Goal: Check status: Check status

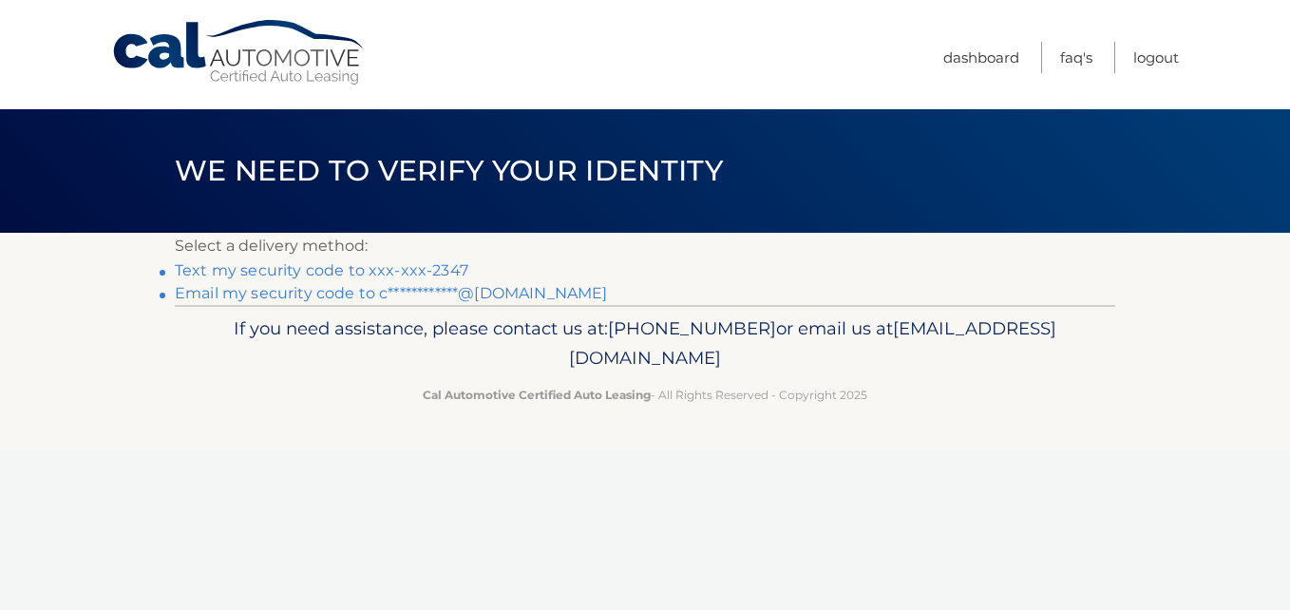
click at [368, 273] on link "Text my security code to xxx-xxx-2347" at bounding box center [322, 270] width 294 height 18
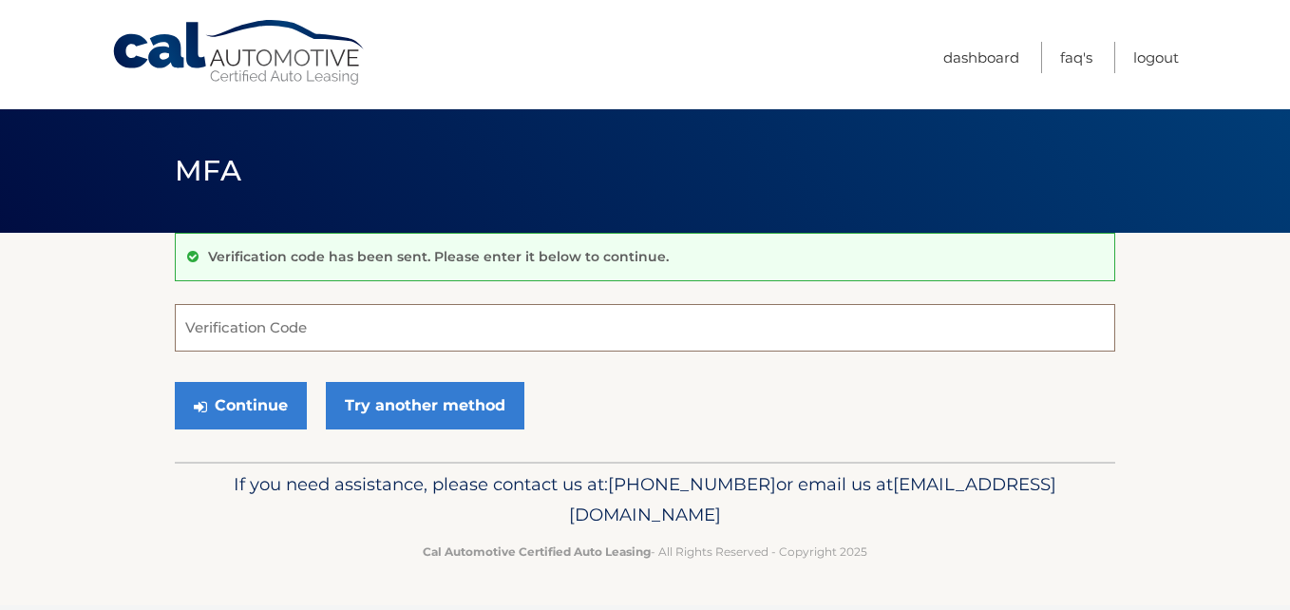
click at [349, 329] on input "Verification Code" at bounding box center [645, 327] width 940 height 47
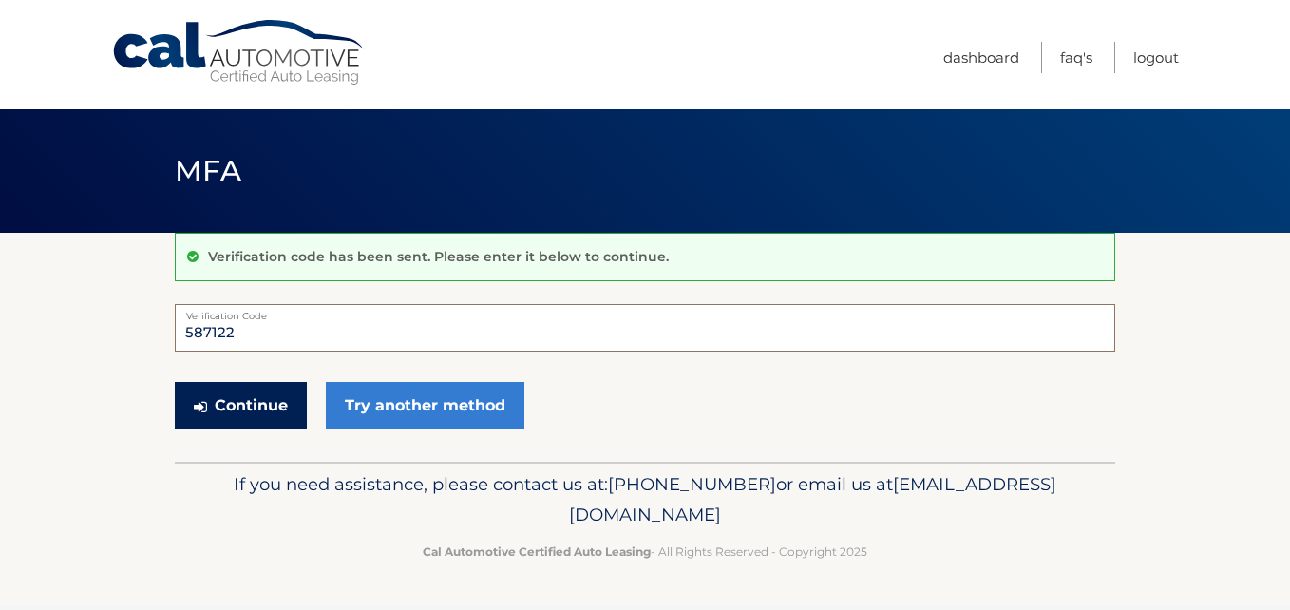
type input "587122"
click at [249, 419] on button "Continue" at bounding box center [241, 405] width 132 height 47
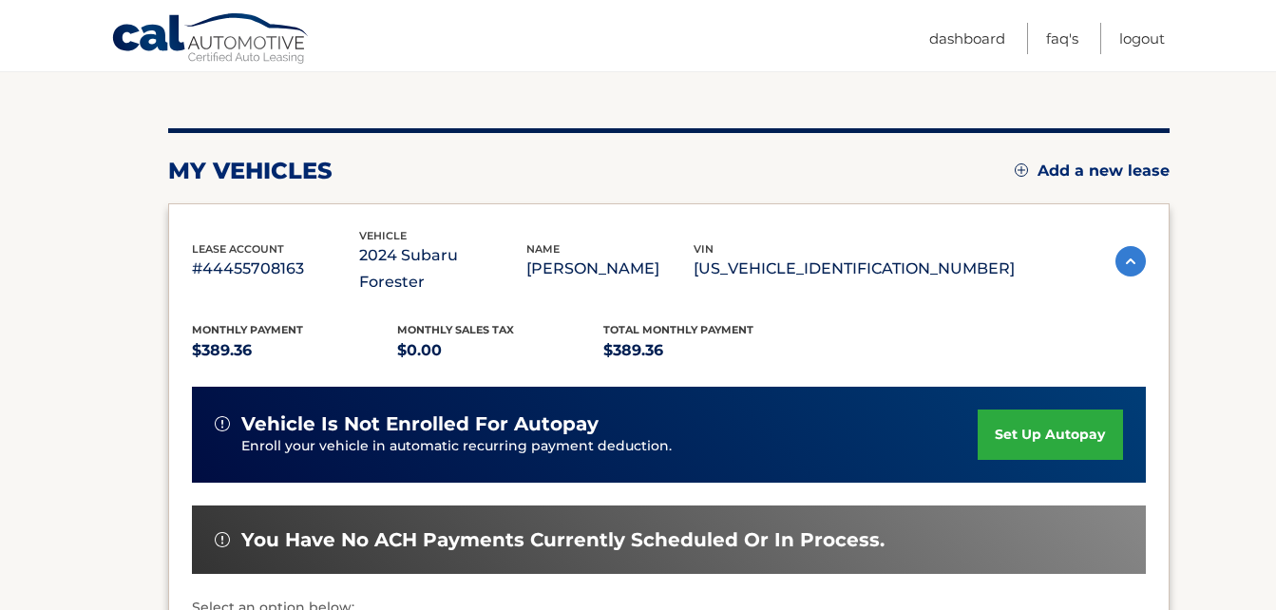
scroll to position [380, 0]
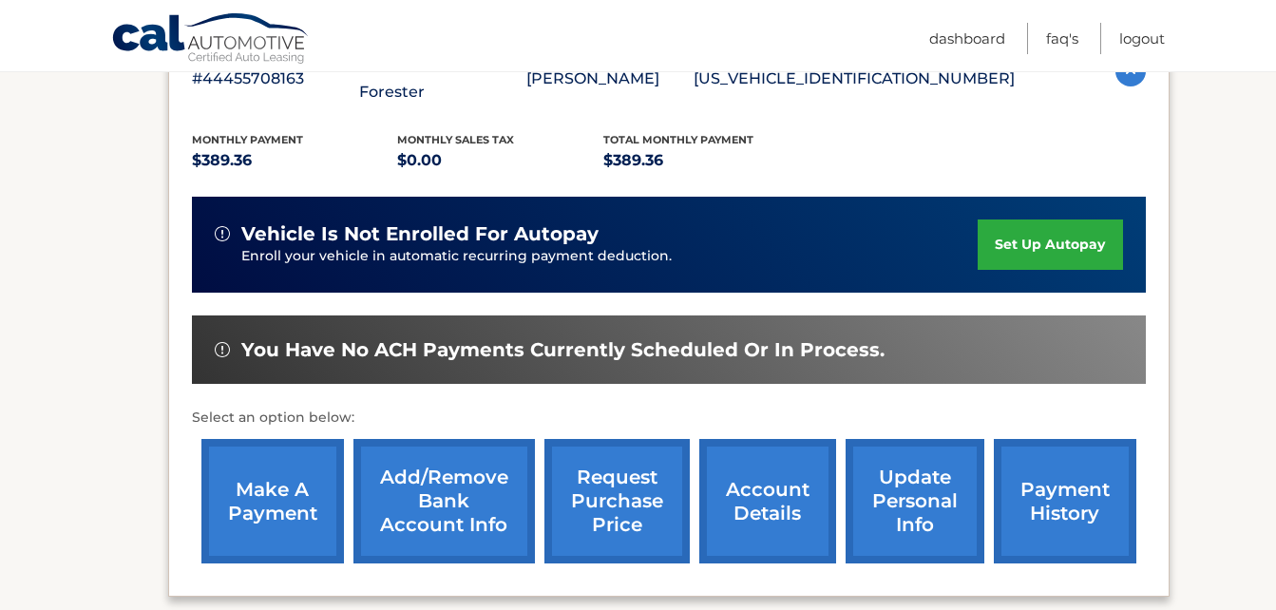
click at [751, 465] on link "account details" at bounding box center [767, 501] width 137 height 124
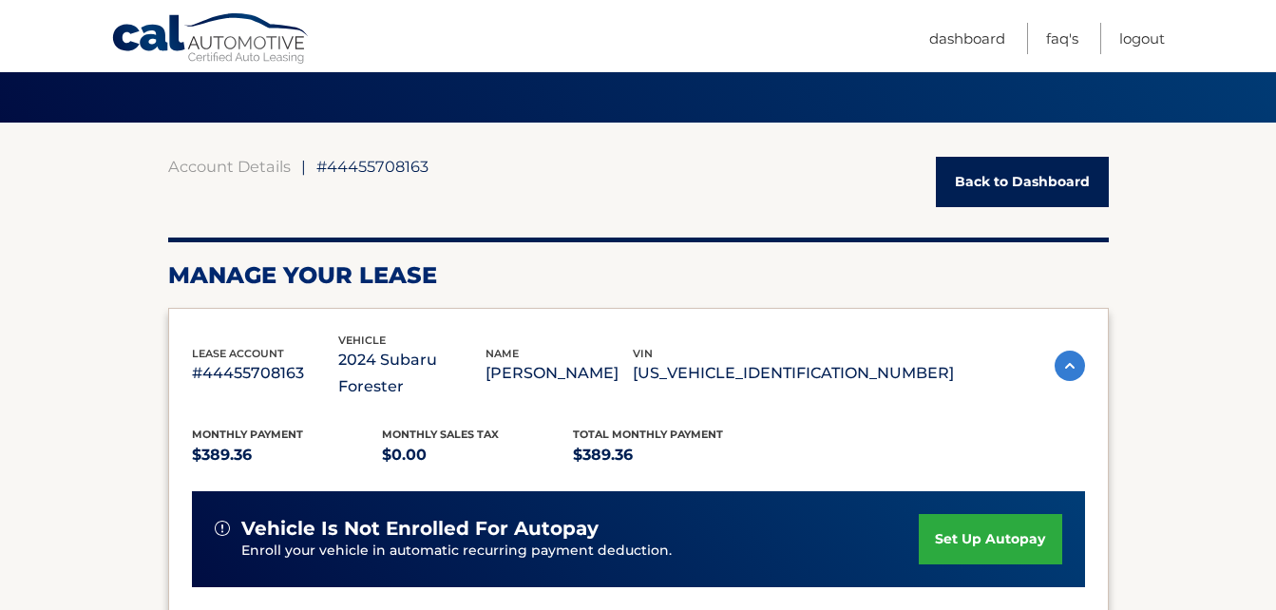
scroll to position [285, 0]
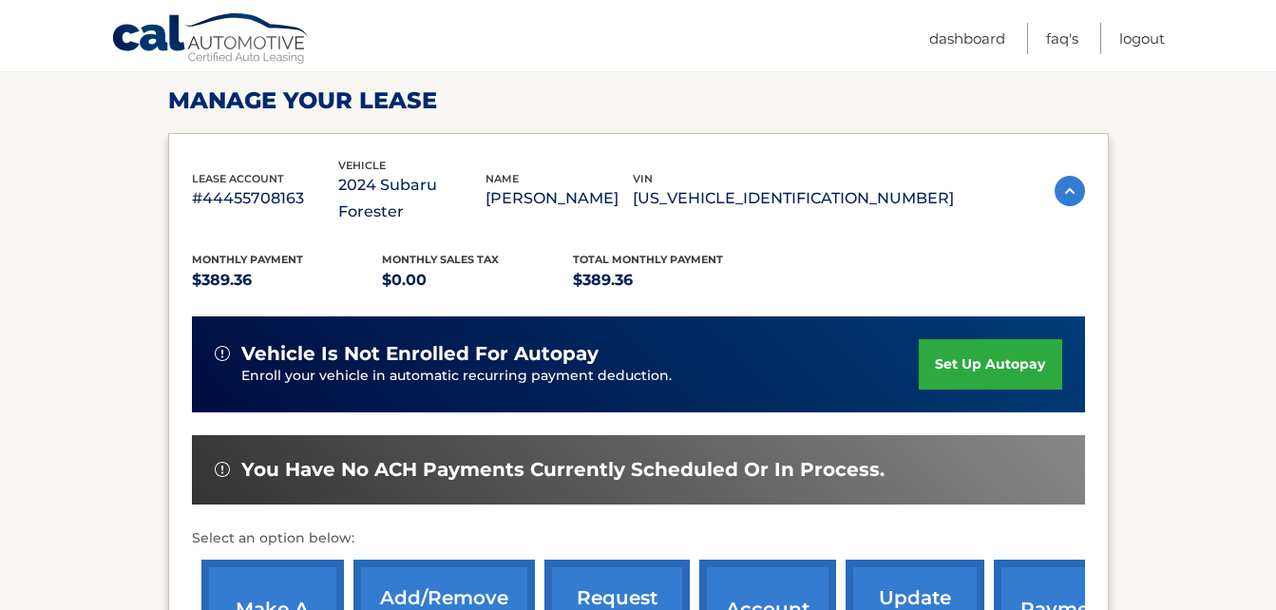
click at [1068, 179] on img at bounding box center [1069, 191] width 30 height 30
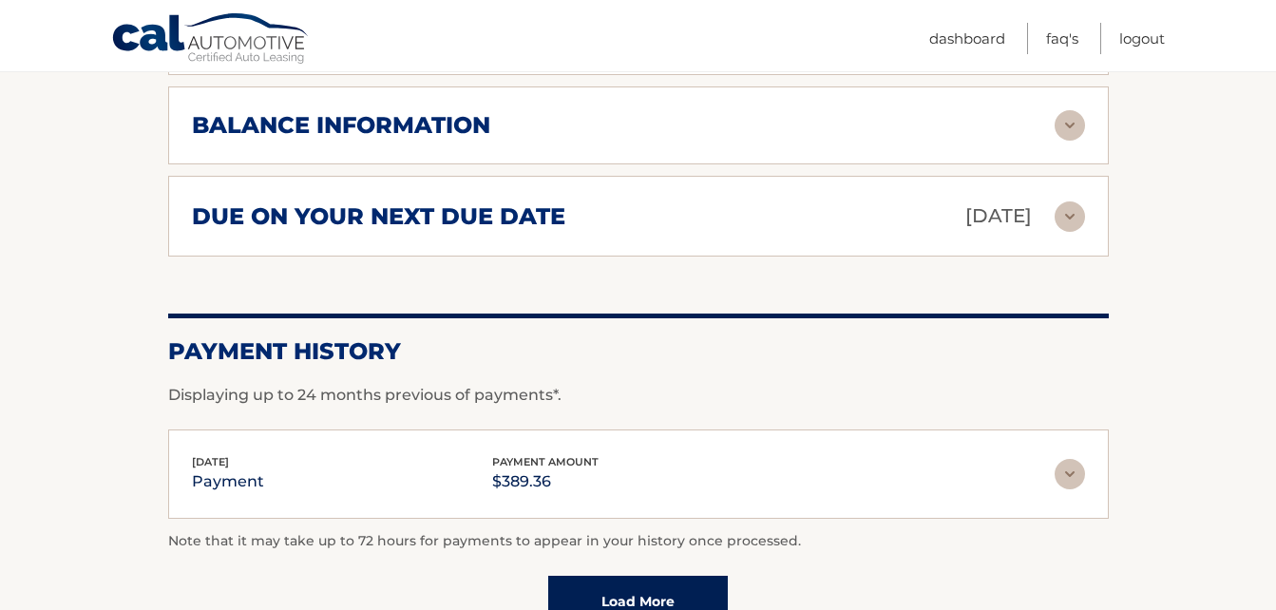
scroll to position [760, 0]
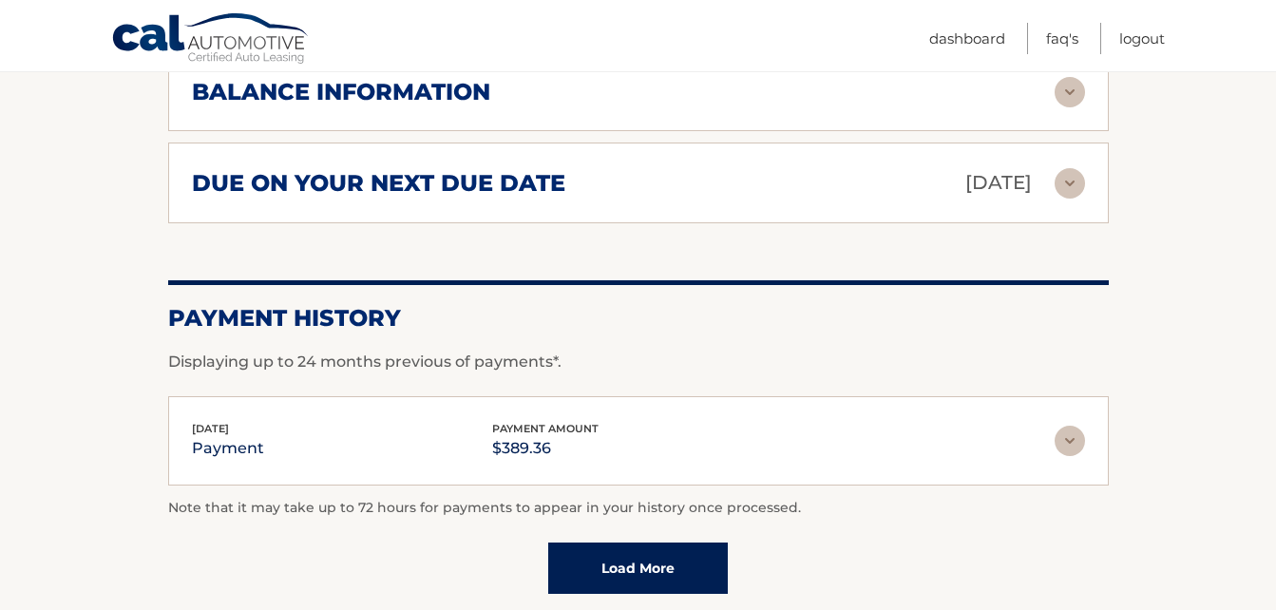
click at [652, 542] on link "Load More" at bounding box center [638, 567] width 180 height 51
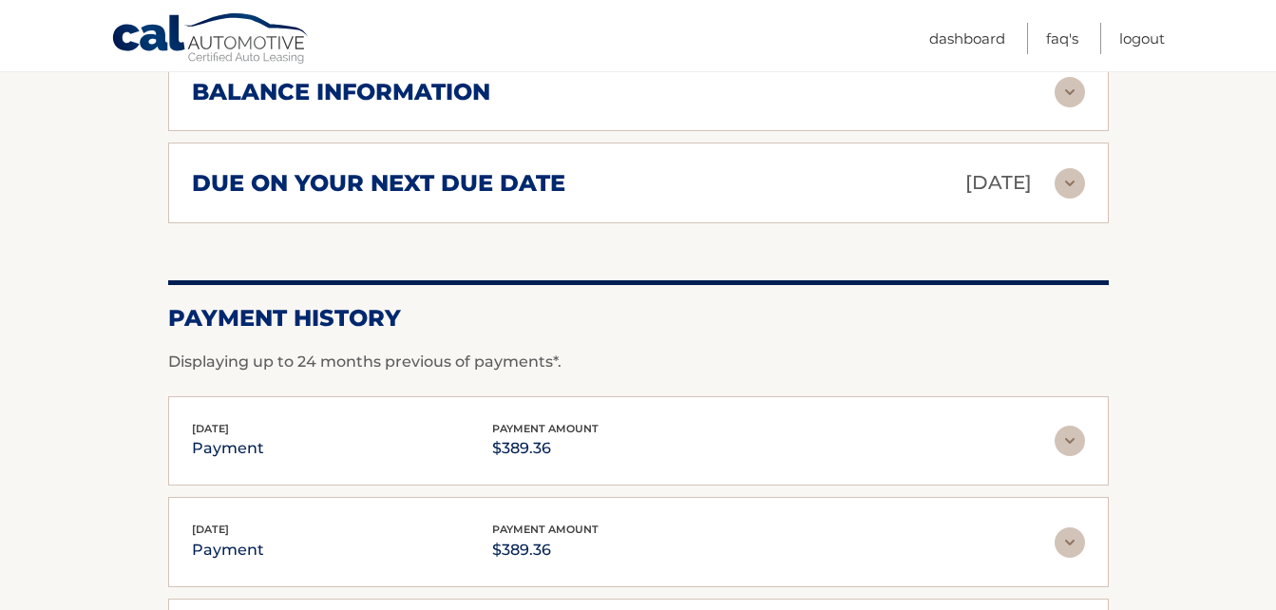
click at [1065, 426] on img at bounding box center [1069, 441] width 30 height 30
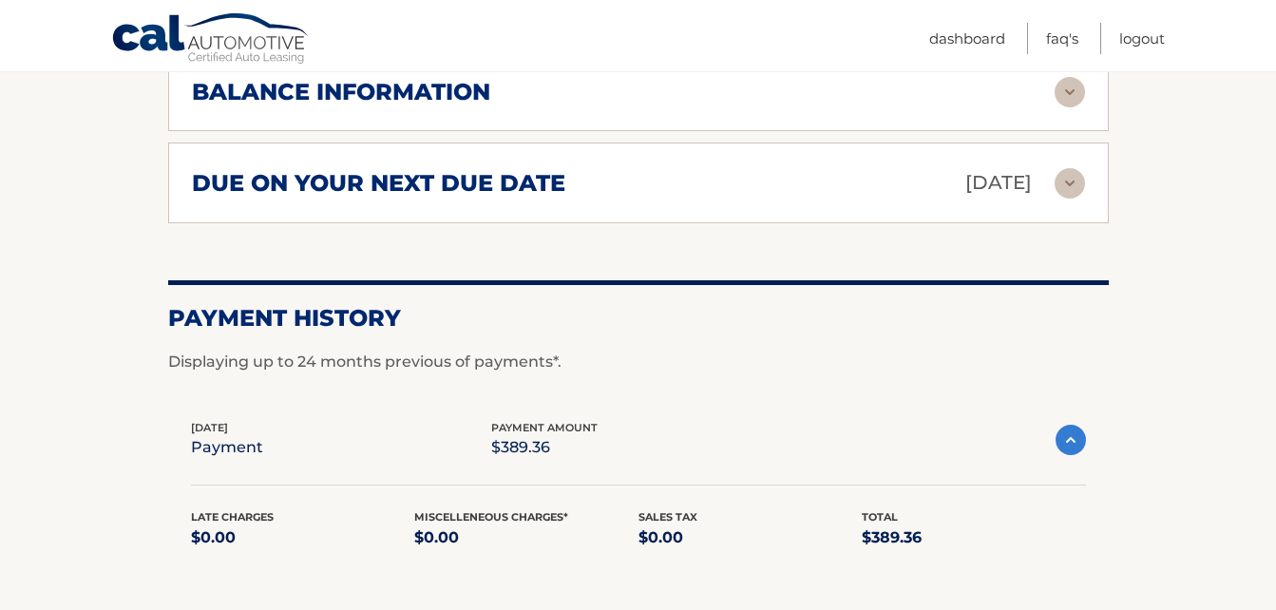
click at [1067, 425] on img at bounding box center [1070, 440] width 30 height 30
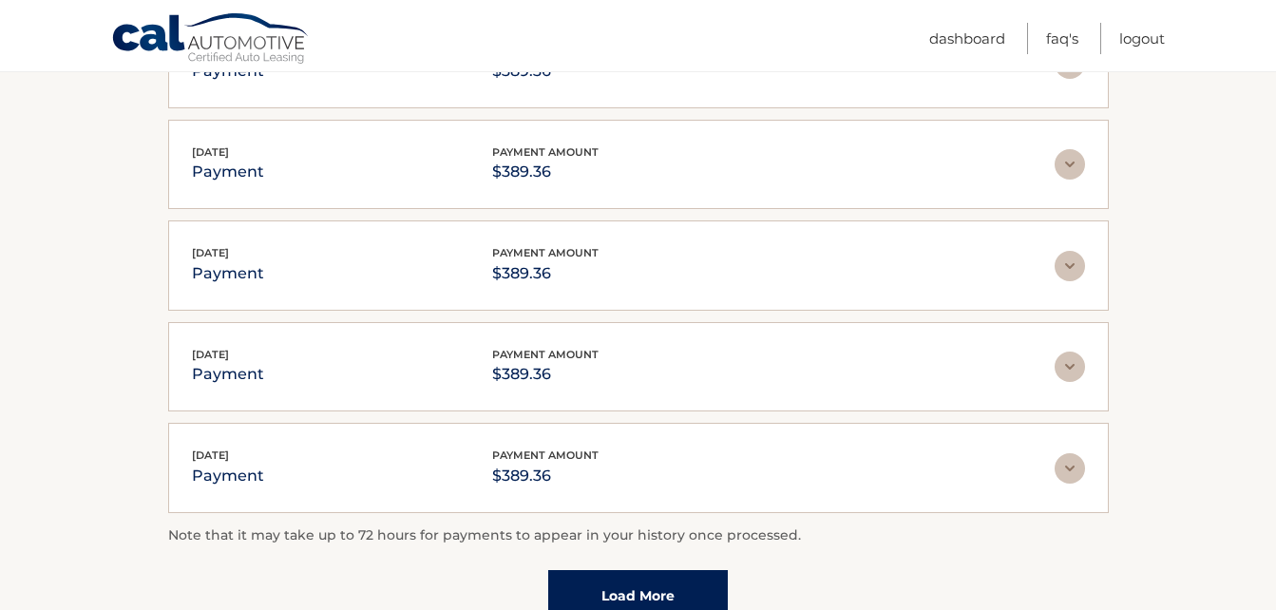
scroll to position [1330, 0]
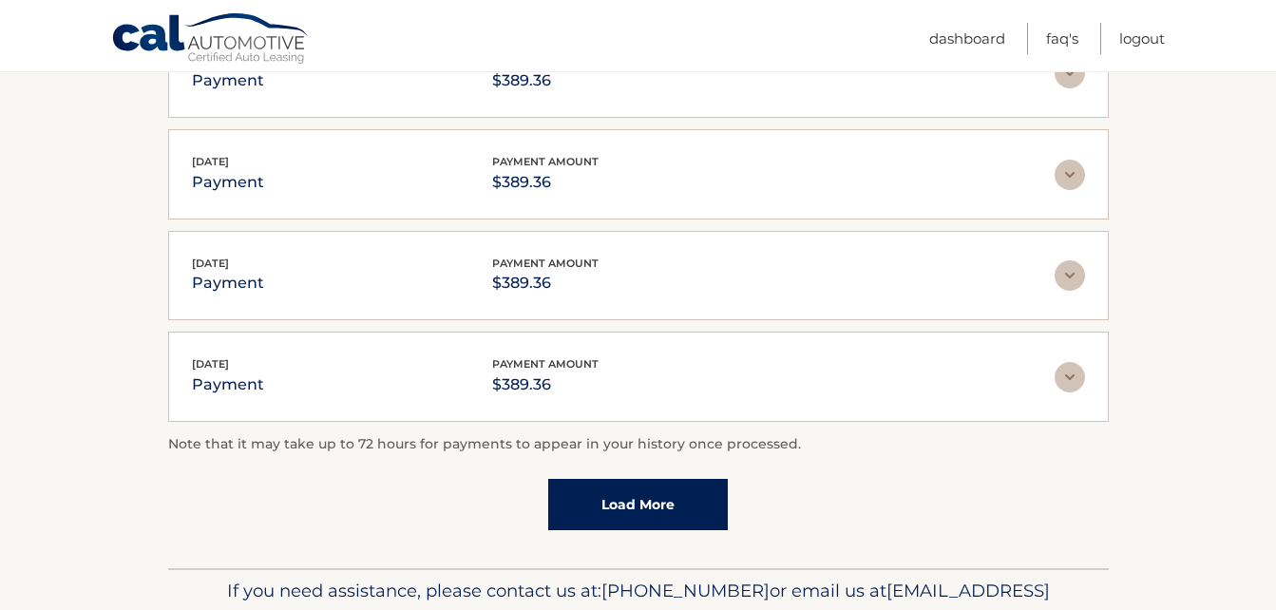
click at [646, 480] on link "Load More" at bounding box center [638, 504] width 180 height 51
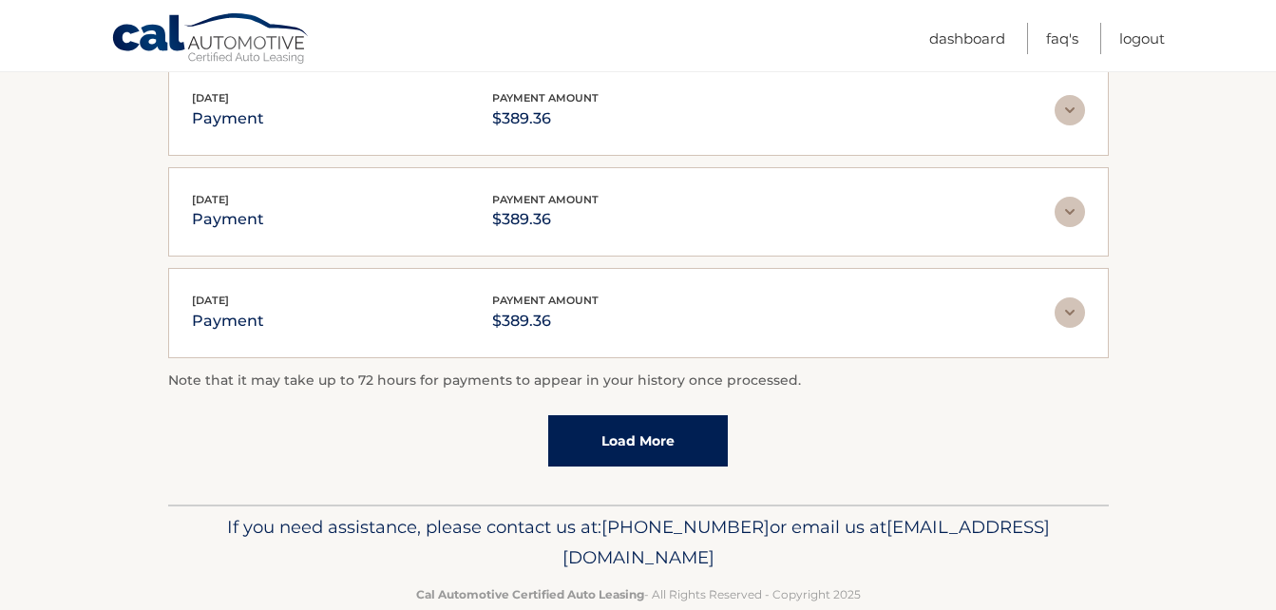
scroll to position [1911, 0]
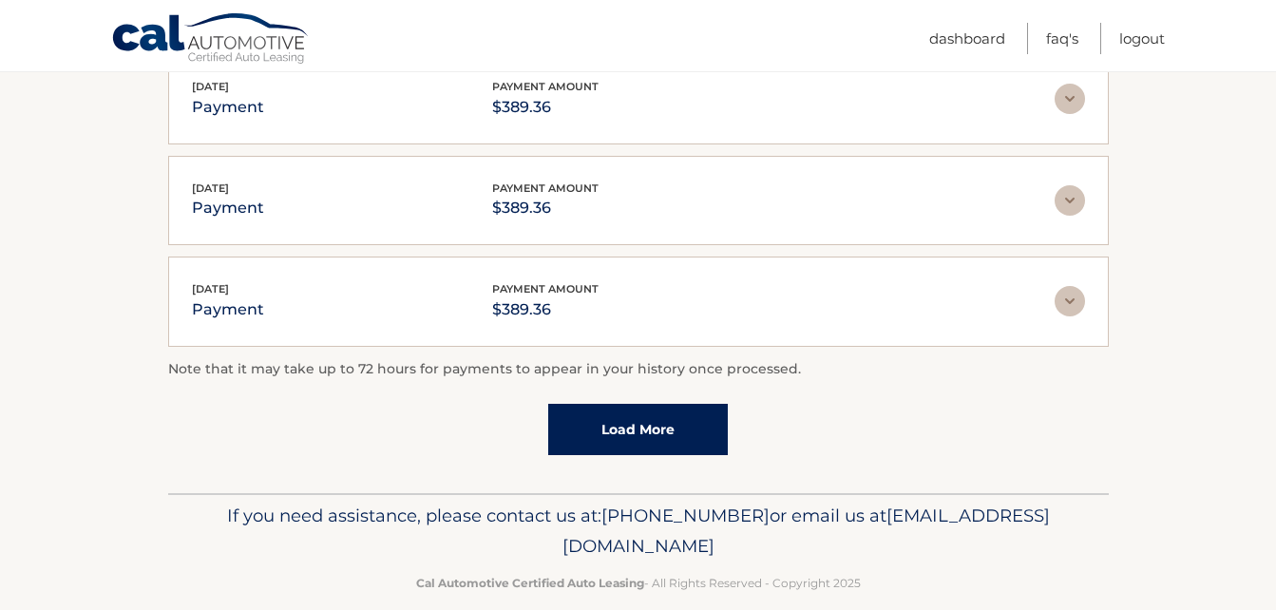
click at [632, 407] on link "Load More" at bounding box center [638, 429] width 180 height 51
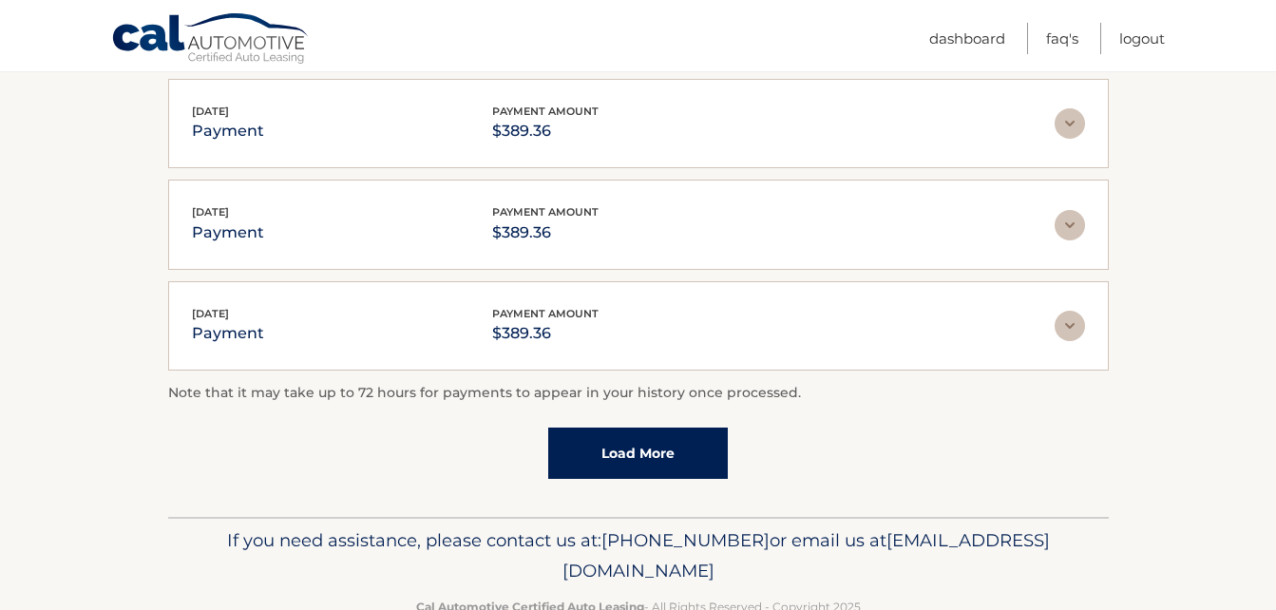
scroll to position [2418, 0]
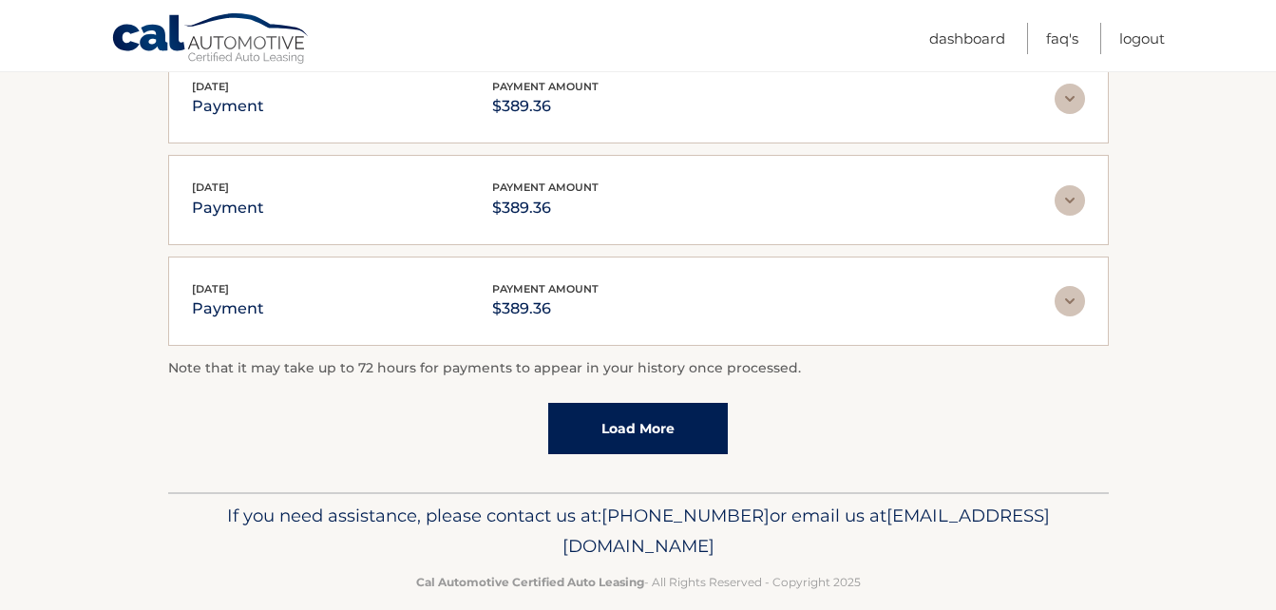
click at [627, 403] on link "Load More" at bounding box center [638, 428] width 180 height 51
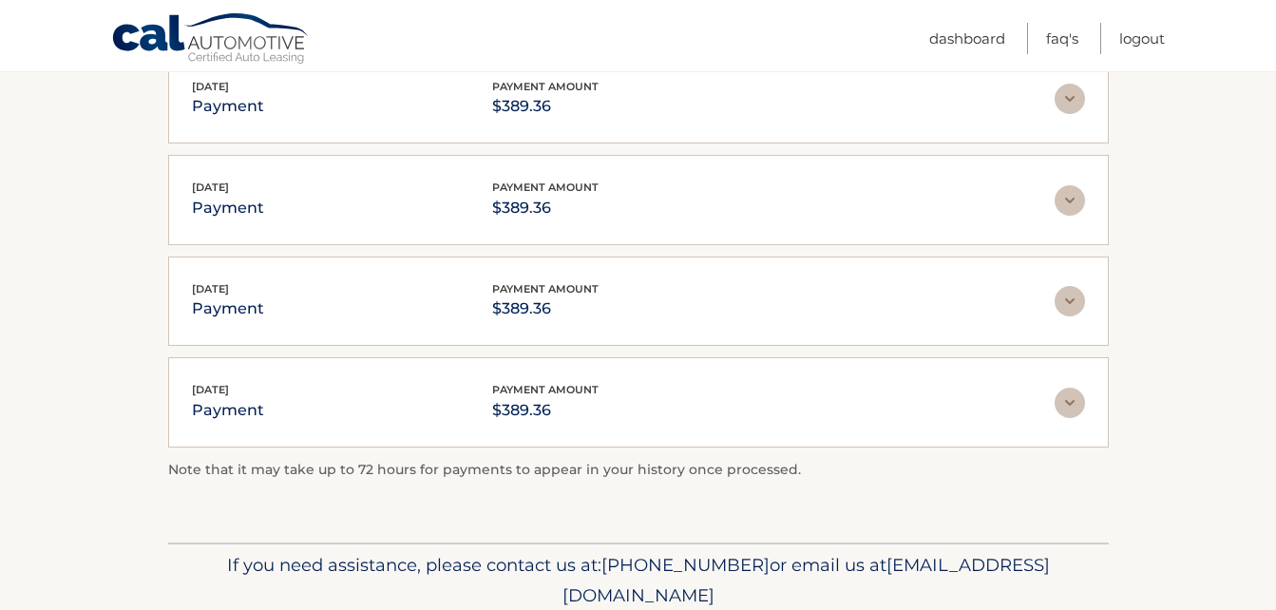
click at [1071, 388] on img at bounding box center [1069, 403] width 30 height 30
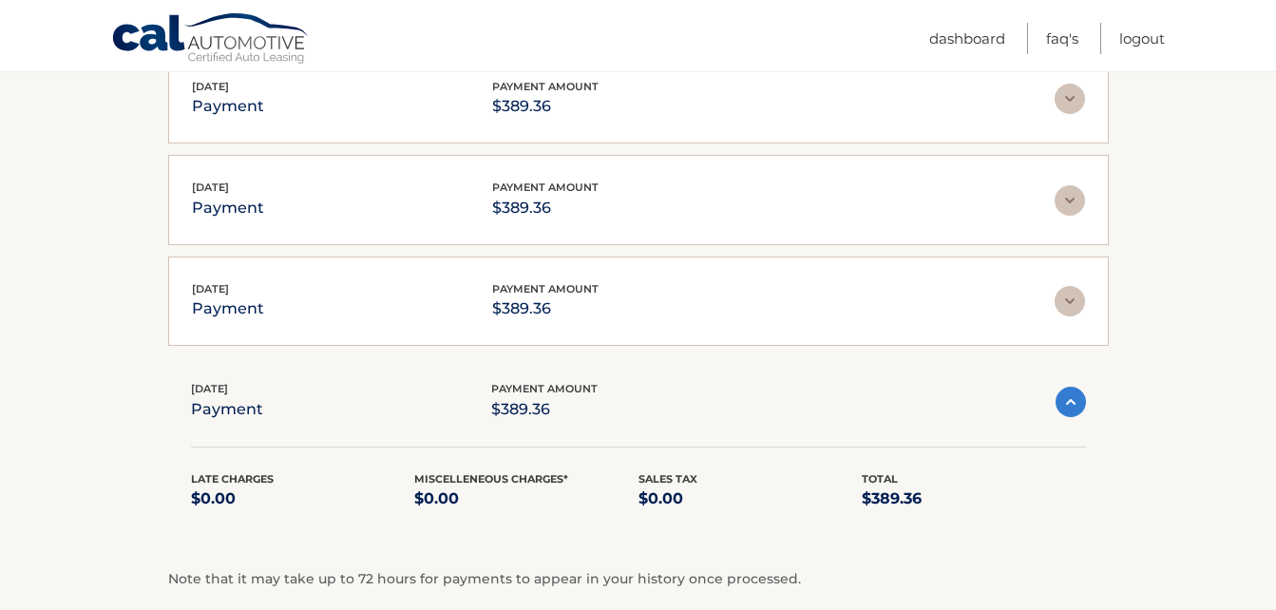
click at [1071, 387] on img at bounding box center [1070, 402] width 30 height 30
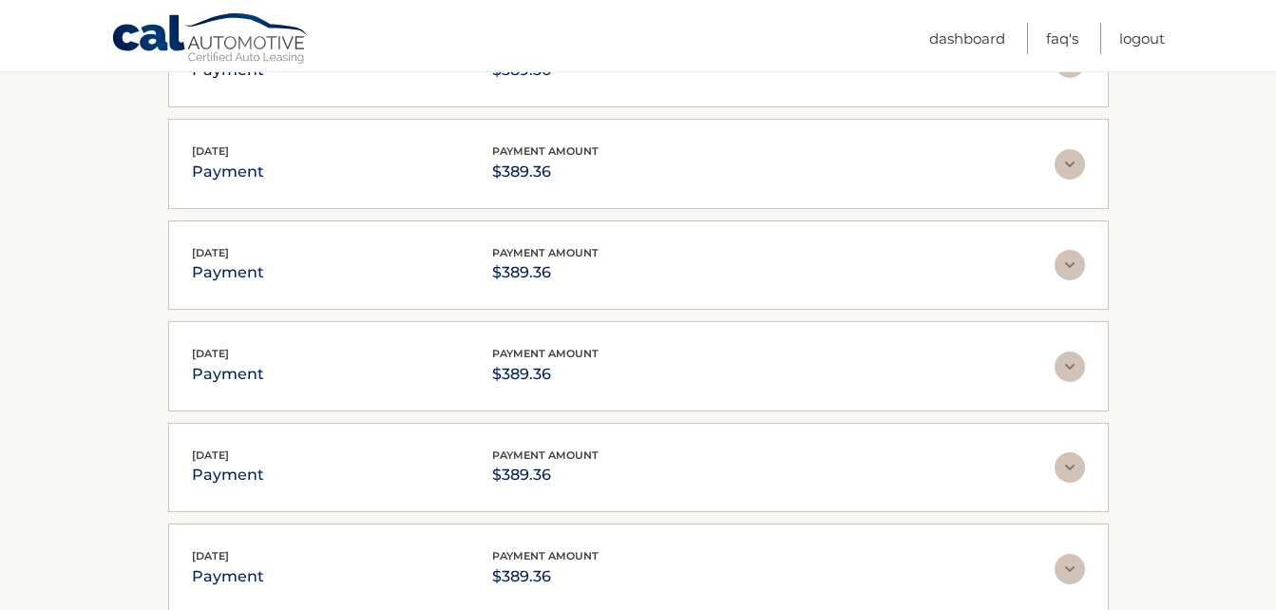
scroll to position [663, 0]
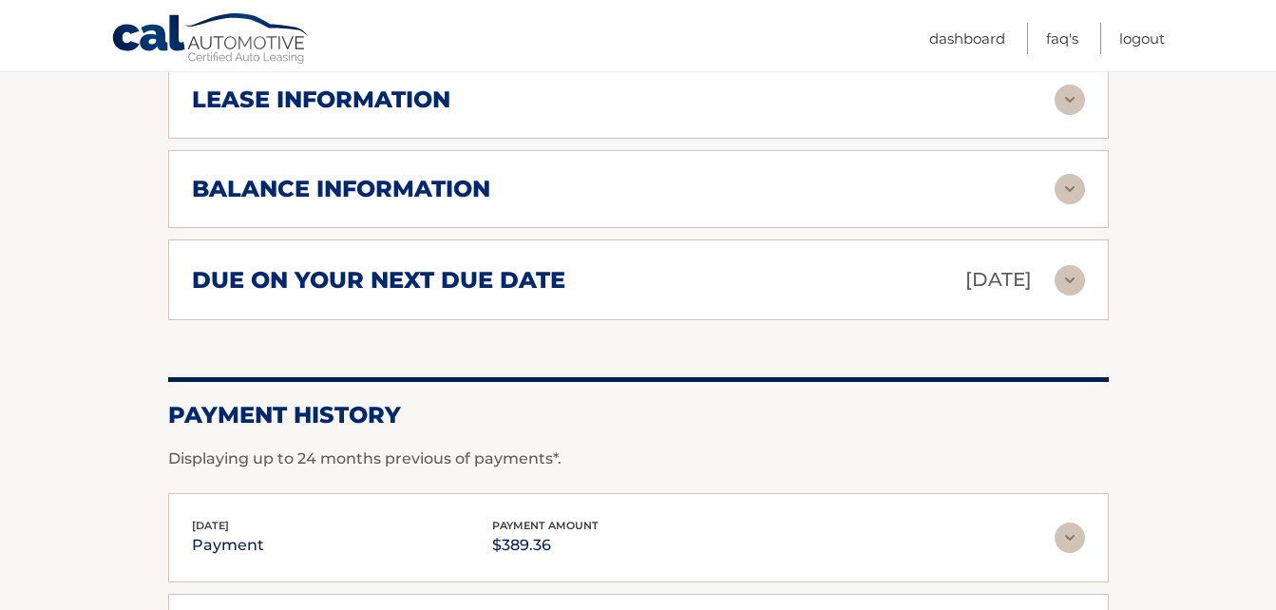
click at [1073, 265] on img at bounding box center [1069, 280] width 30 height 30
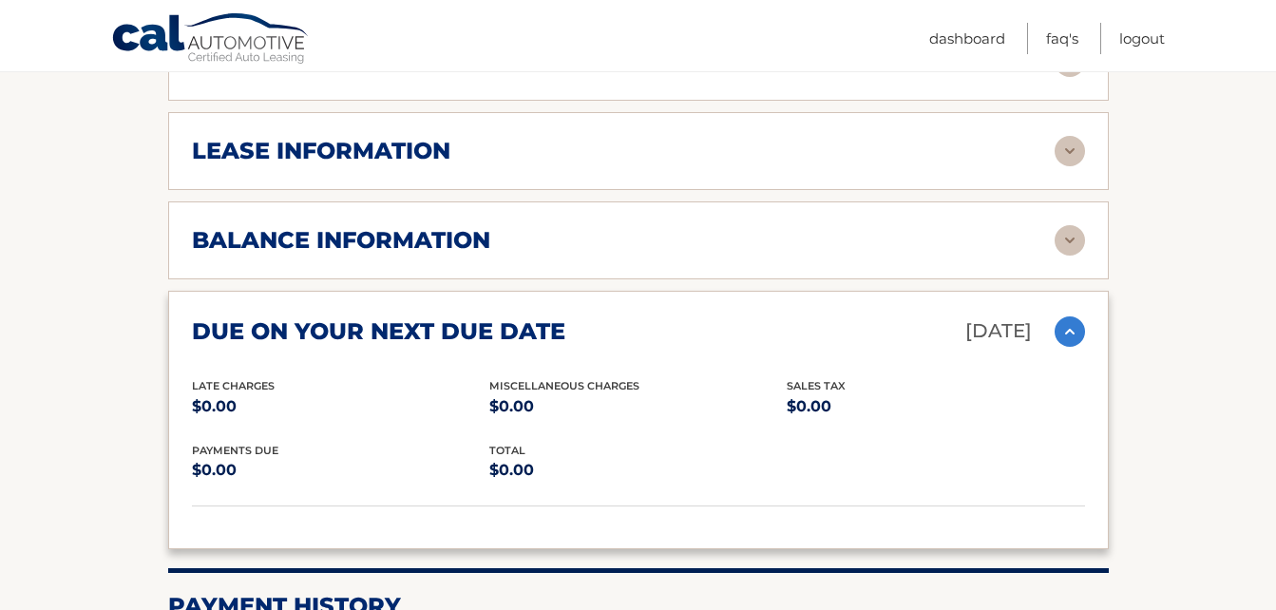
scroll to position [568, 0]
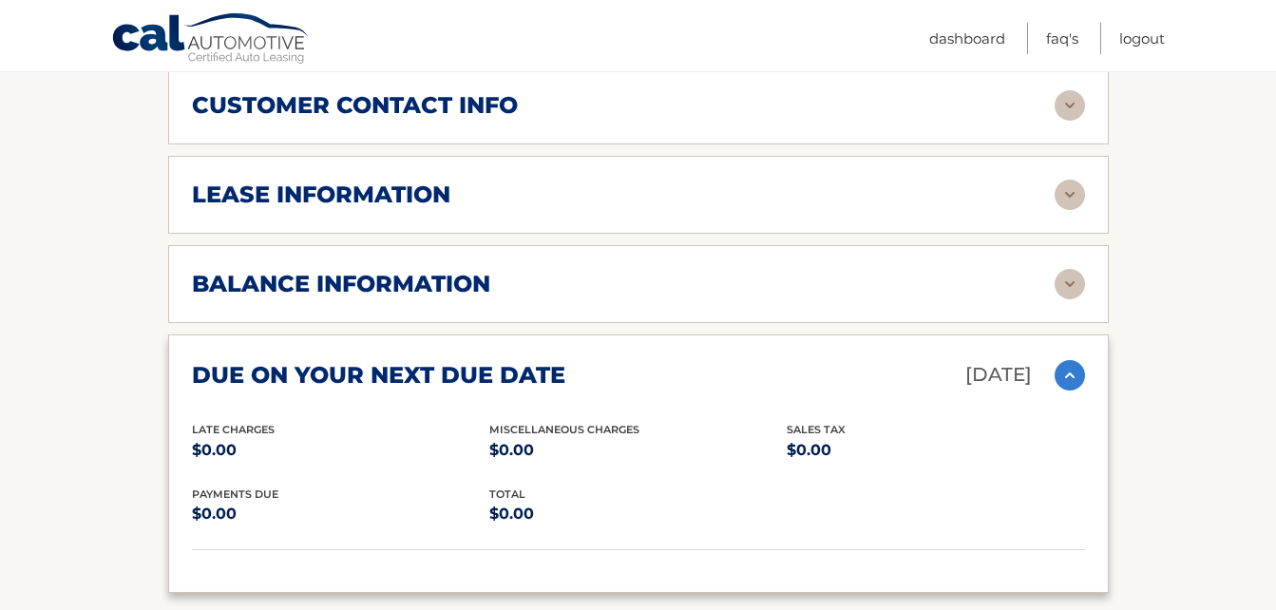
click at [1067, 269] on img at bounding box center [1069, 284] width 30 height 30
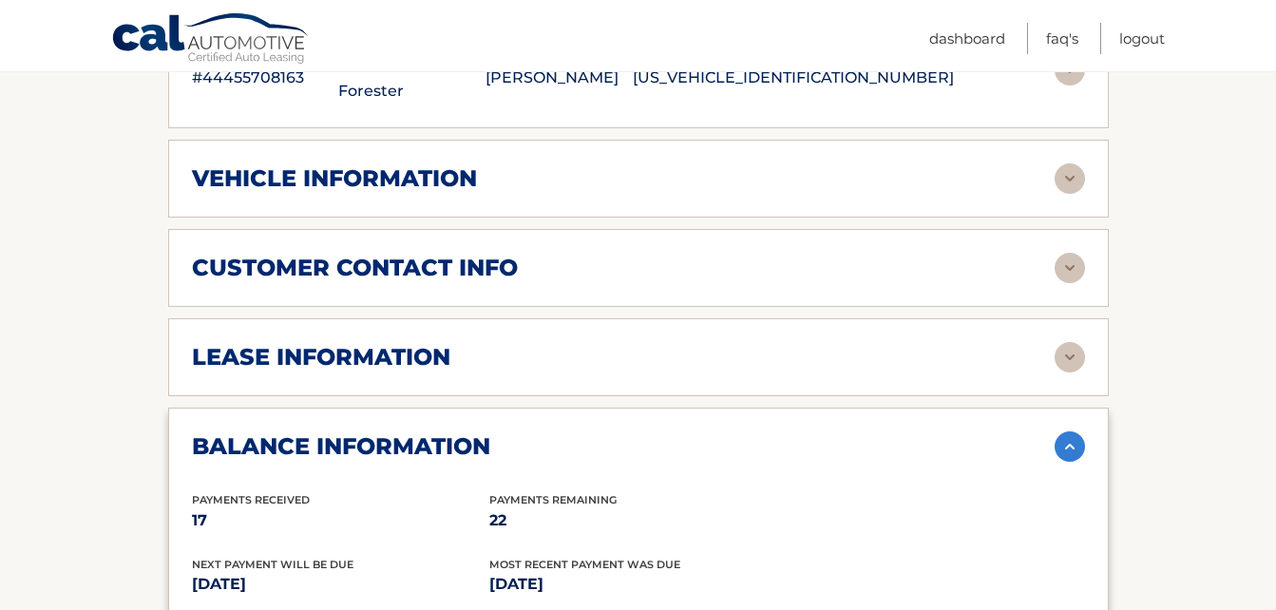
scroll to position [378, 0]
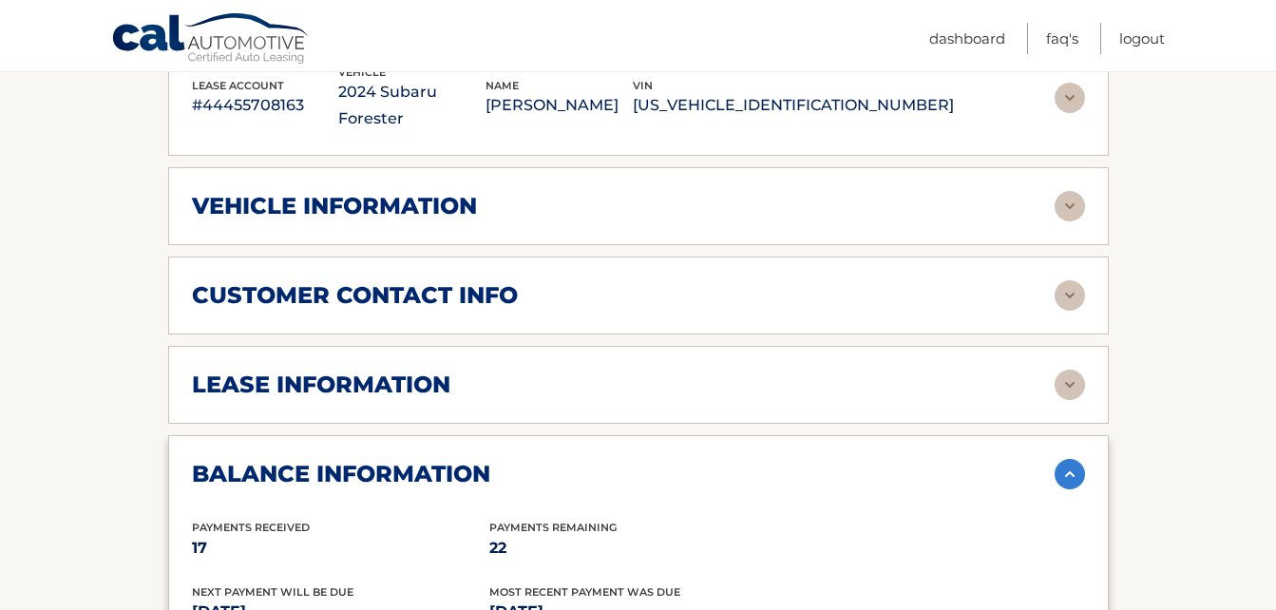
click at [1073, 370] on img at bounding box center [1069, 385] width 30 height 30
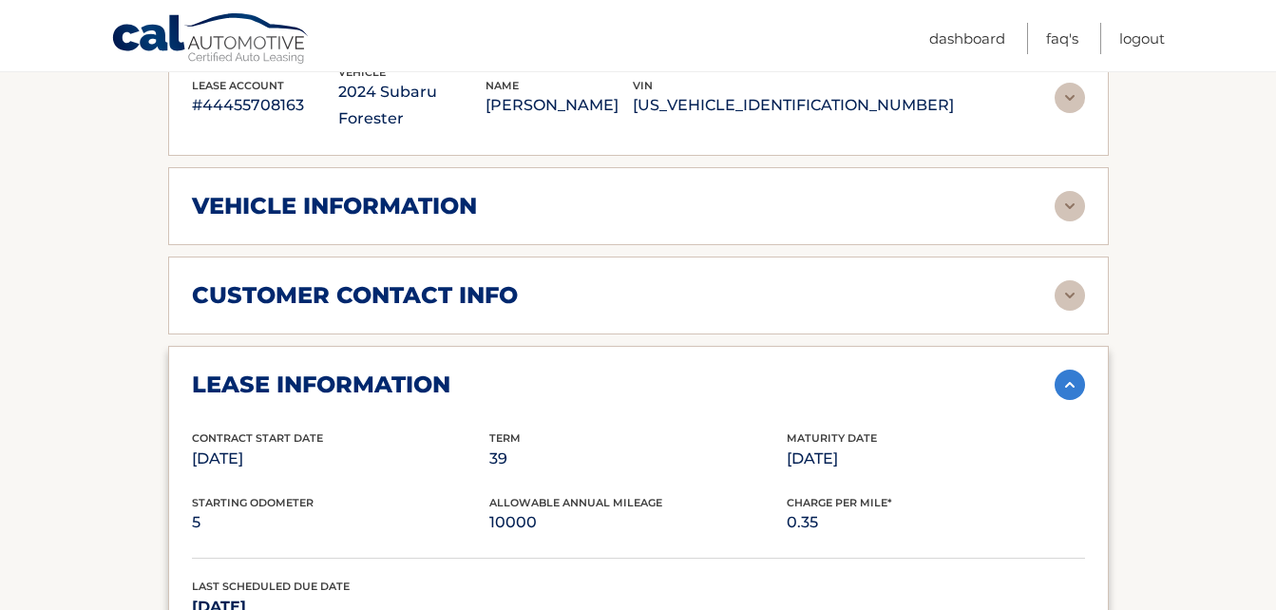
scroll to position [473, 0]
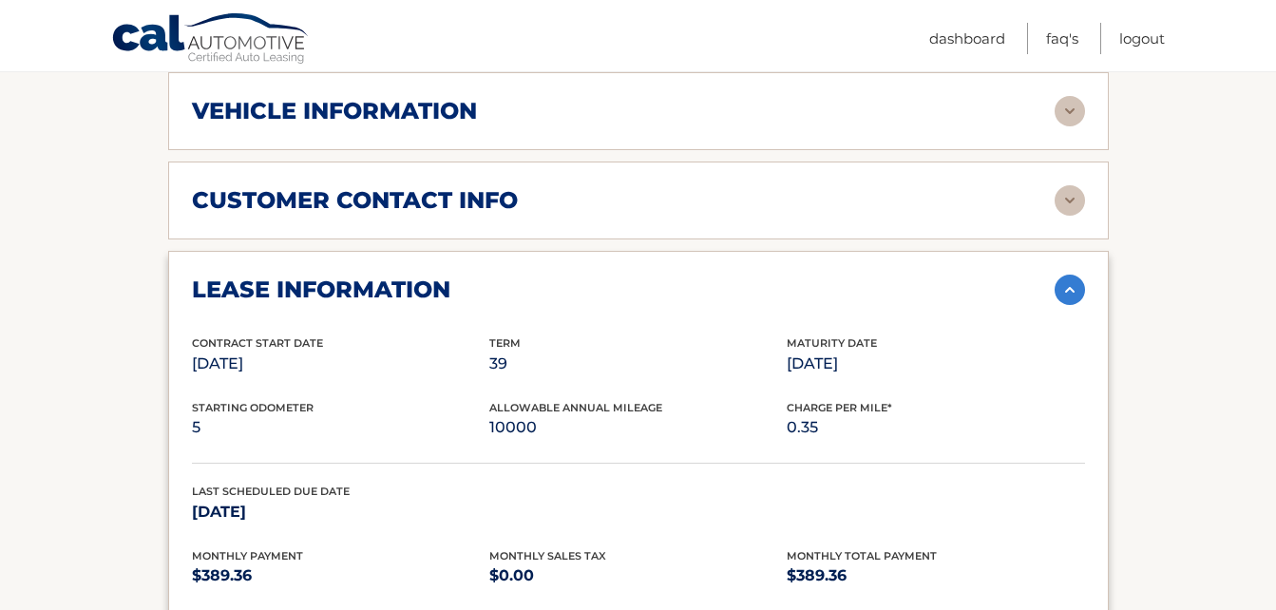
click at [1054, 281] on link at bounding box center [1069, 288] width 30 height 15
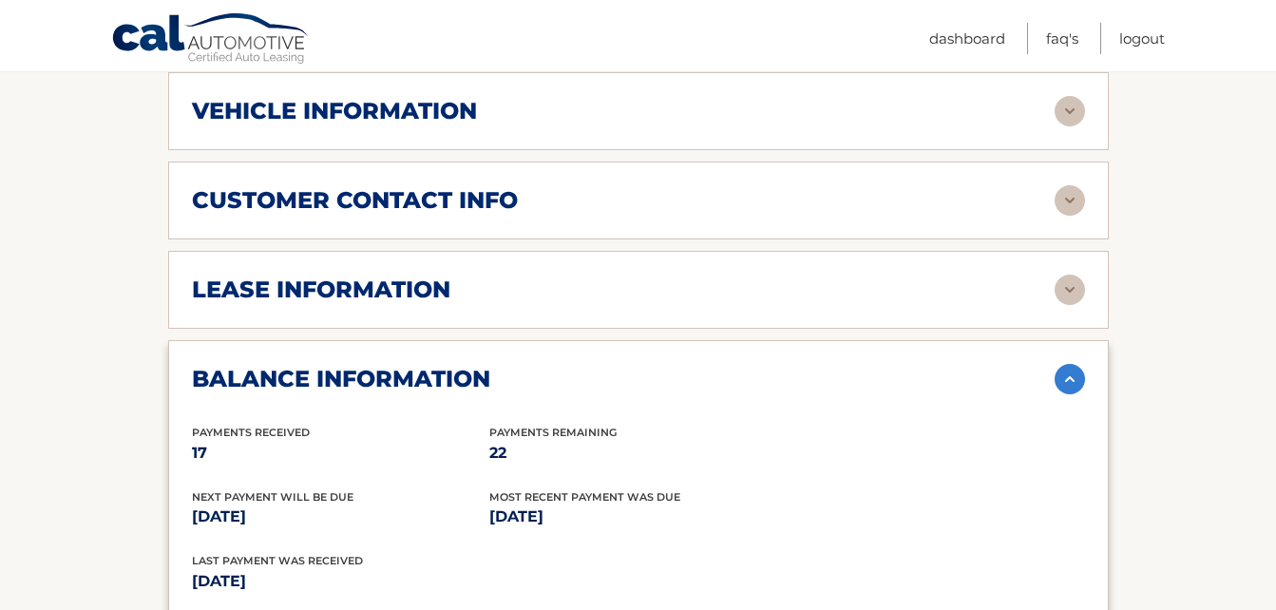
click at [1054, 281] on link at bounding box center [1069, 288] width 30 height 15
